Goal: Navigation & Orientation: Find specific page/section

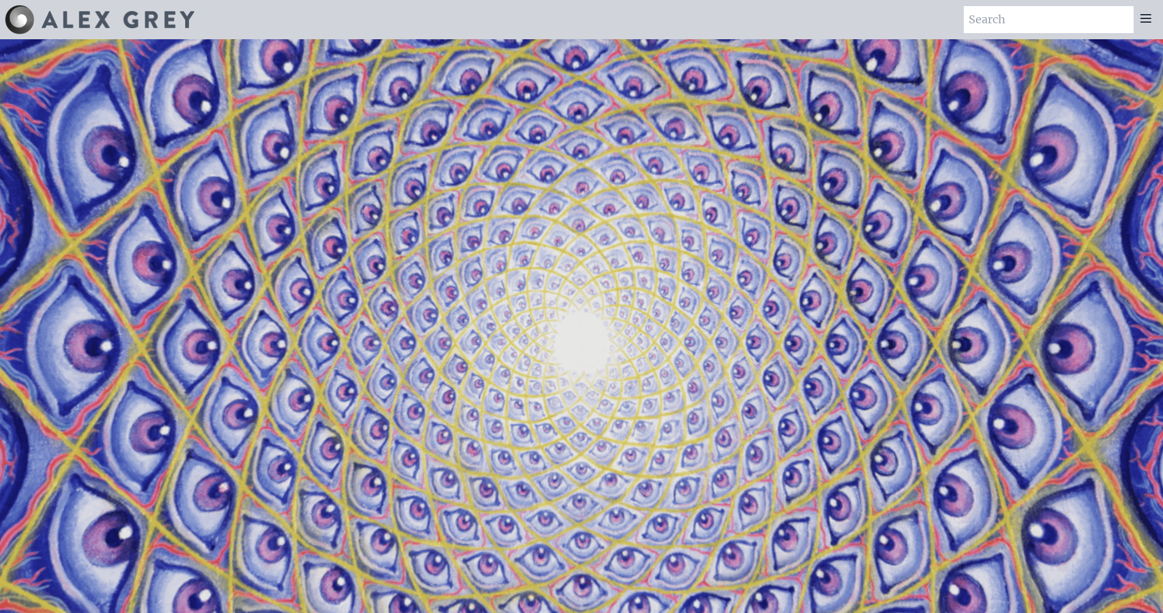
click at [1147, 19] on icon at bounding box center [1146, 18] width 10 height 7
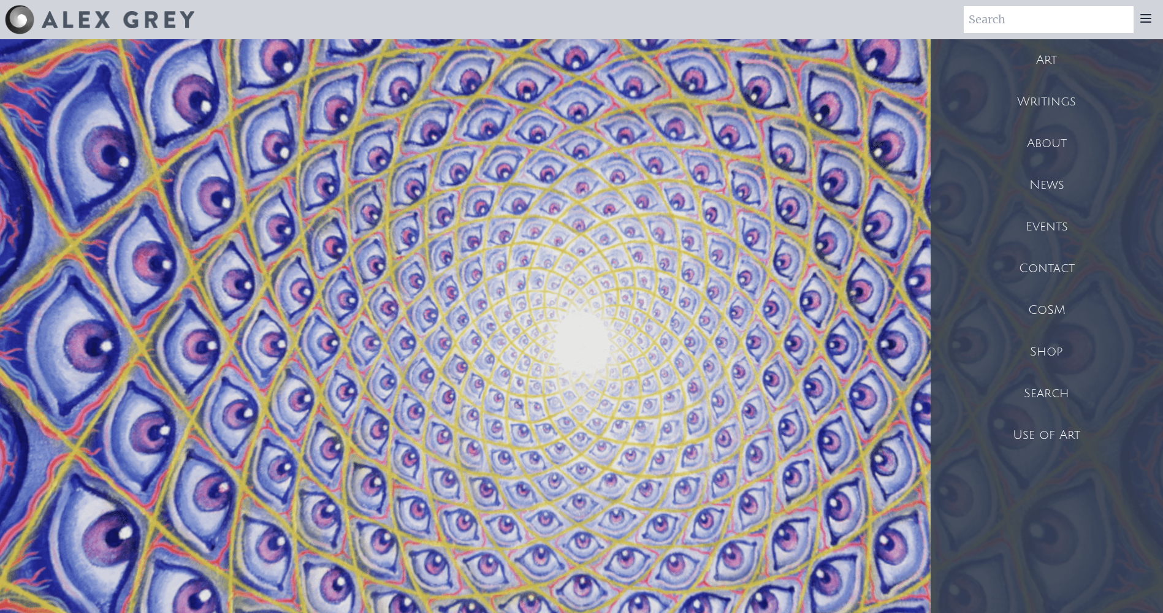
click at [1039, 351] on div "Shop" at bounding box center [1046, 352] width 232 height 42
